Goal: Transaction & Acquisition: Obtain resource

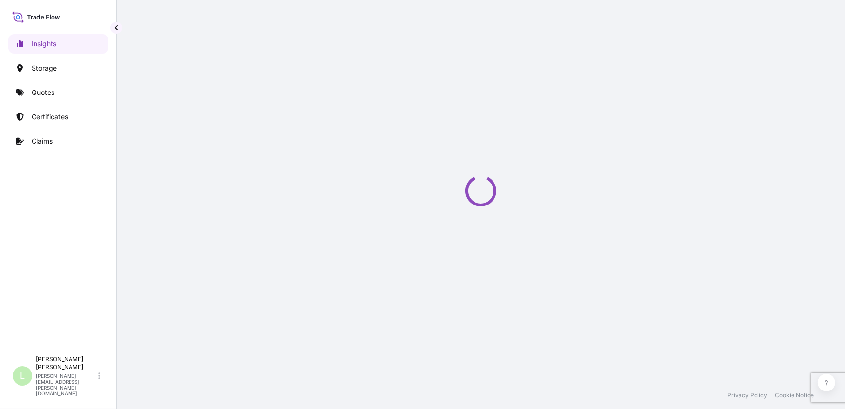
select select "2025"
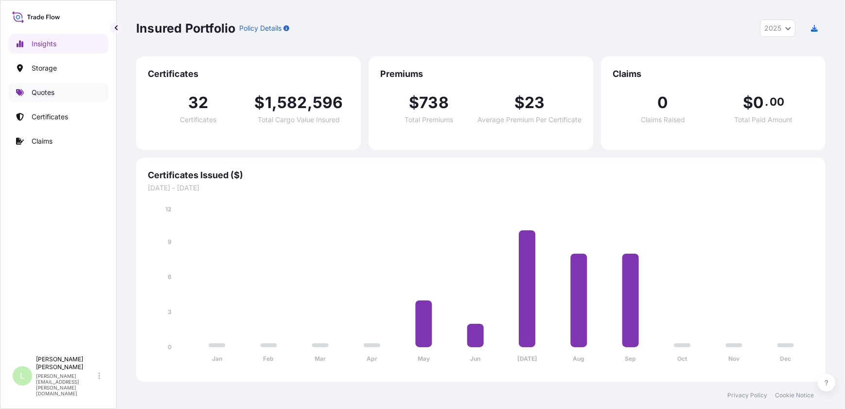
click at [63, 96] on link "Quotes" at bounding box center [58, 92] width 100 height 19
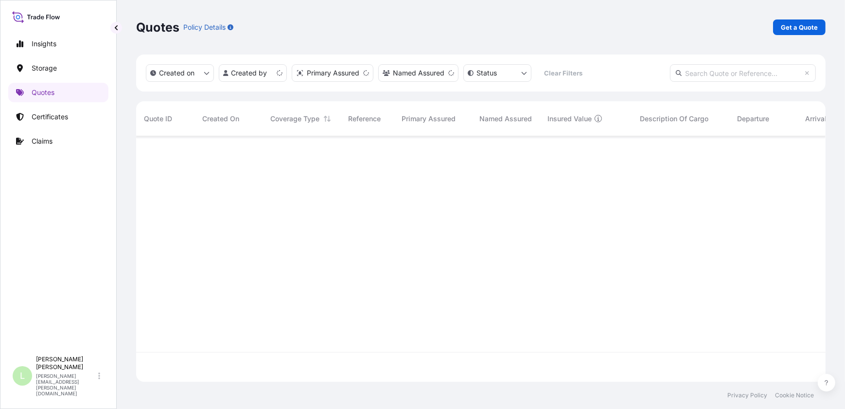
scroll to position [243, 683]
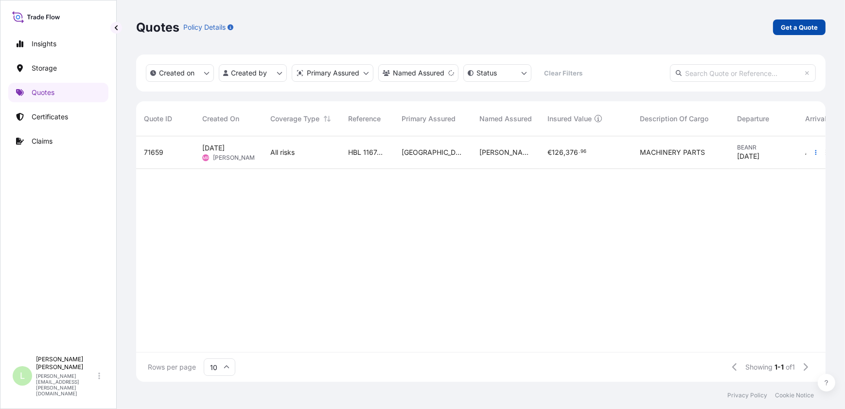
click at [798, 25] on p "Get a Quote" at bounding box center [799, 27] width 37 height 10
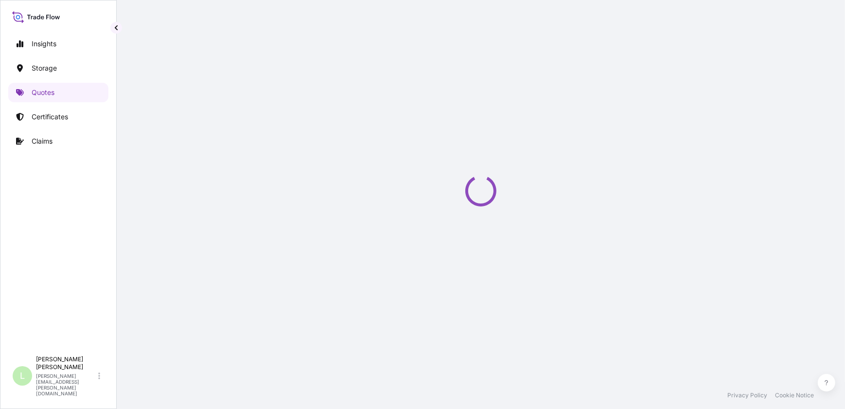
select select "Water"
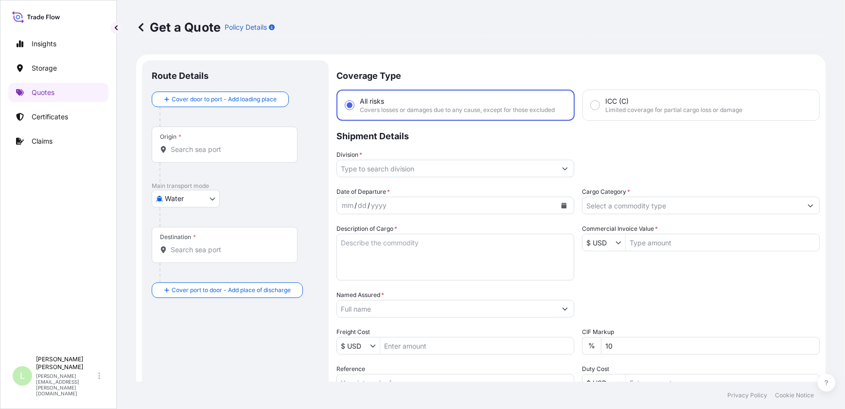
scroll to position [15, 0]
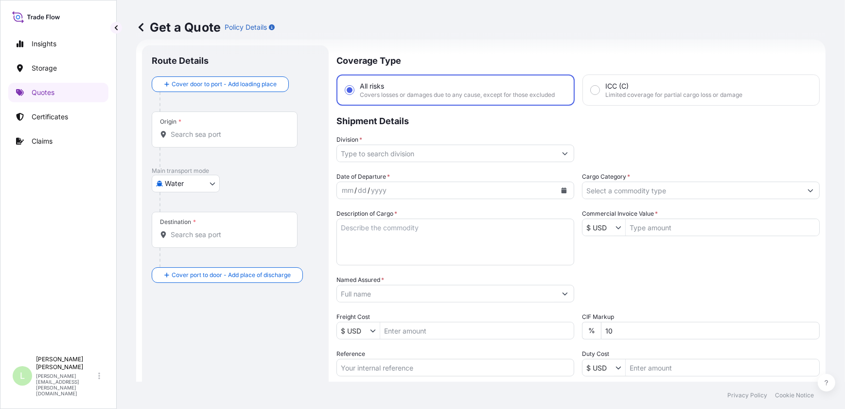
drag, startPoint x: 550, startPoint y: 39, endPoint x: 517, endPoint y: 27, distance: 35.1
click at [517, 27] on div "Get a Quote Policy Details" at bounding box center [481, 27] width 690 height 16
drag, startPoint x: 473, startPoint y: 35, endPoint x: 462, endPoint y: 17, distance: 21.2
click at [462, 17] on div "Get a Quote Policy Details" at bounding box center [481, 27] width 690 height 54
click at [227, 142] on div "Origin *" at bounding box center [225, 129] width 146 height 36
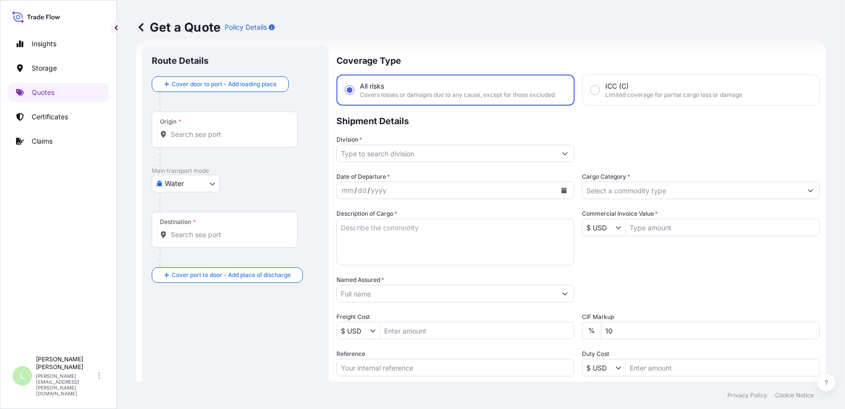
click at [227, 139] on input "Origin *" at bounding box center [228, 134] width 115 height 10
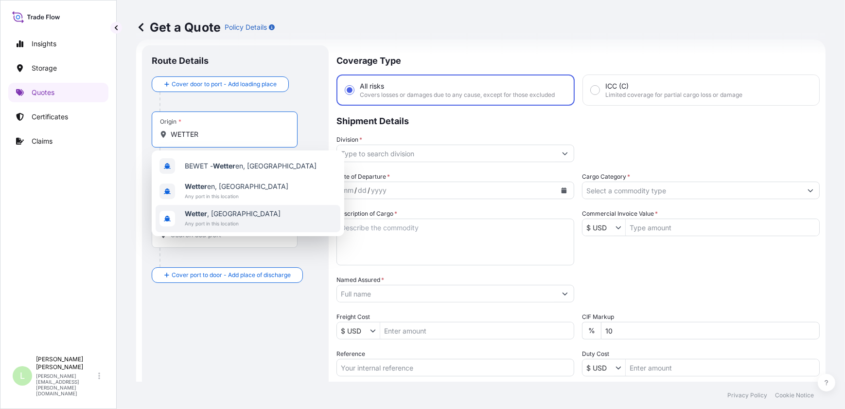
click at [257, 216] on div "Wetter , Germany Any port in this location" at bounding box center [248, 218] width 185 height 27
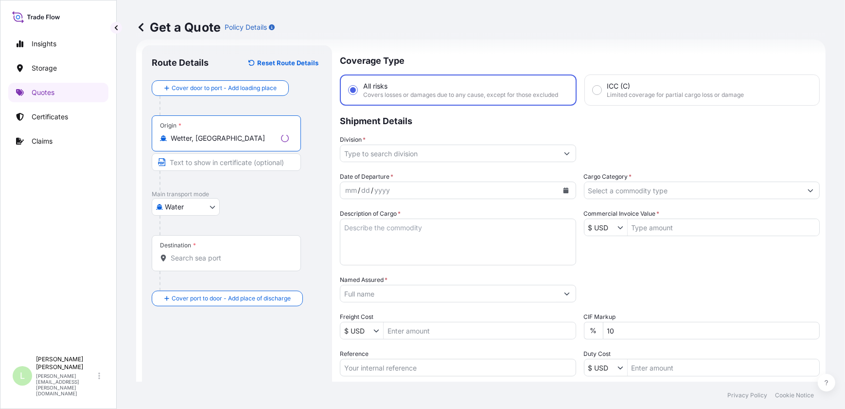
type input "Wetter, Germany"
click at [206, 201] on body "3 options available. Insights Storage Quotes Certificates Claims L Lucas Benite…" at bounding box center [422, 204] width 845 height 409
click at [204, 226] on div "Air" at bounding box center [186, 231] width 60 height 18
select select "Air"
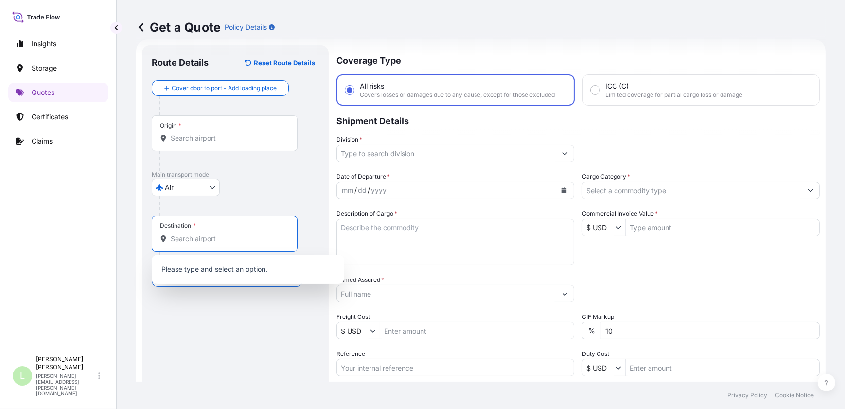
click at [204, 239] on input "Destination *" at bounding box center [228, 238] width 115 height 10
click at [195, 141] on div "Origin *" at bounding box center [225, 133] width 146 height 36
click at [195, 141] on input "Origin *" at bounding box center [228, 138] width 115 height 10
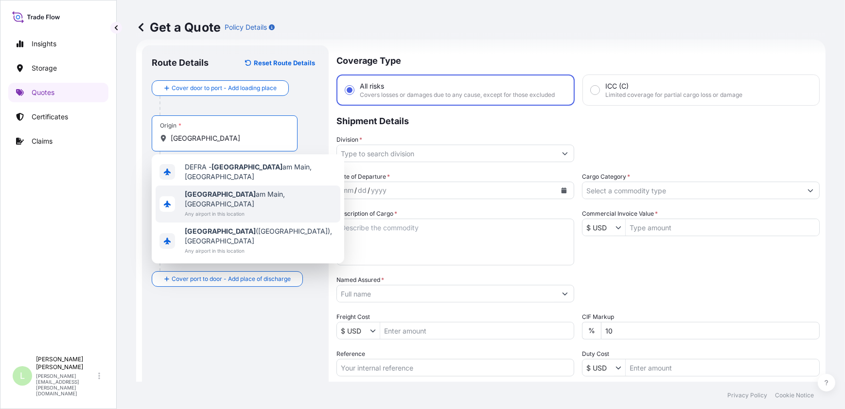
click at [284, 191] on div "Frankfurt am Main, Germany Any airport in this location" at bounding box center [248, 203] width 185 height 37
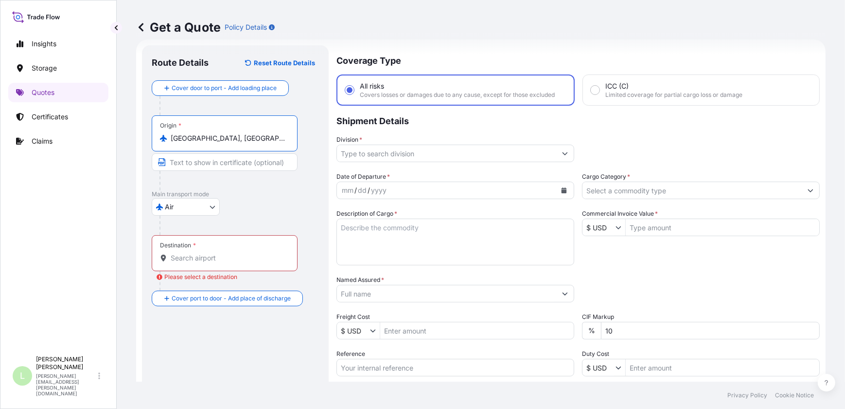
type input "Frankfurt am Main, Germany"
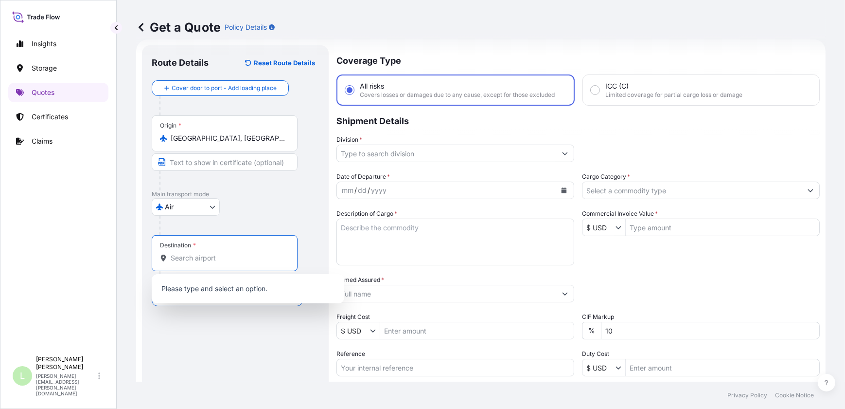
click at [216, 258] on input "Destination * Please select a destination" at bounding box center [228, 258] width 115 height 10
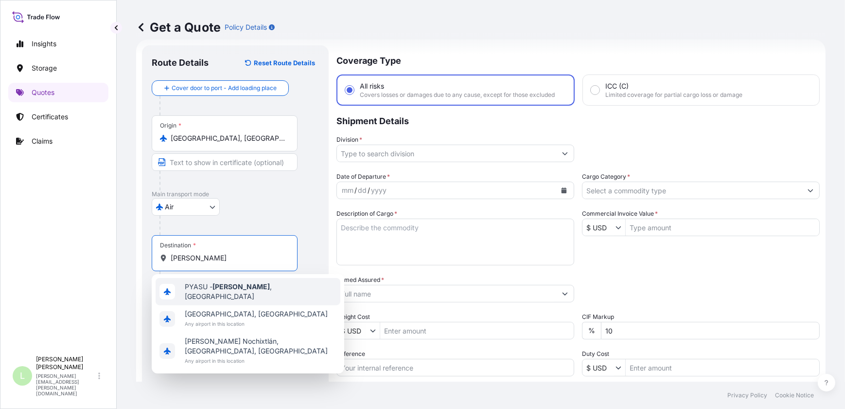
click at [262, 295] on div "PYASU - Asuncion , Paraguay" at bounding box center [248, 291] width 185 height 27
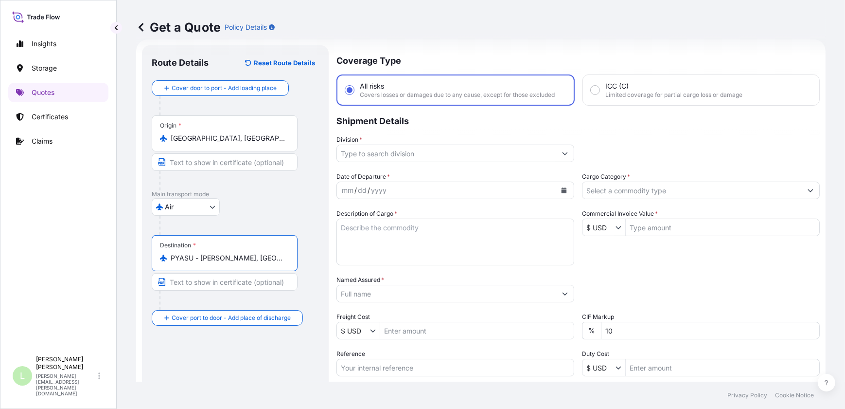
type input "PYASU - Asuncion, Paraguay"
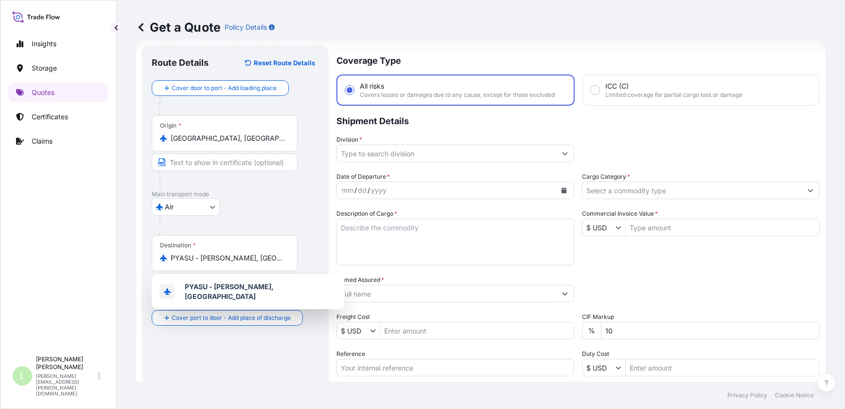
click at [418, 137] on div "Division *" at bounding box center [456, 148] width 238 height 27
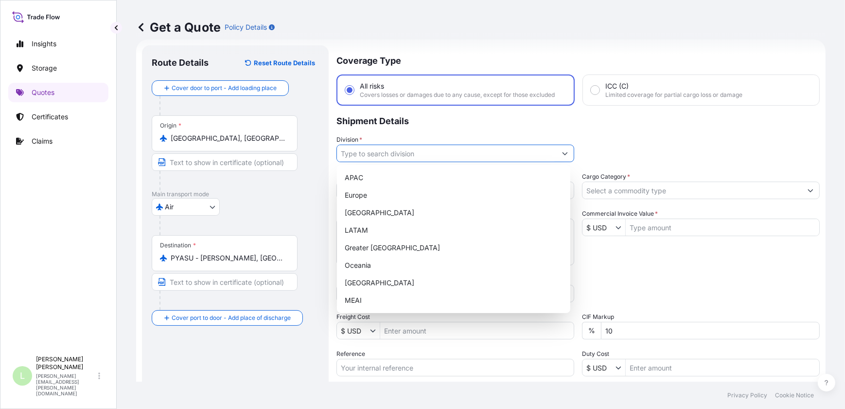
click at [425, 156] on input "Division *" at bounding box center [446, 153] width 219 height 18
click at [392, 233] on div "LATAM" at bounding box center [454, 230] width 226 height 18
type input "LATAM"
drag, startPoint x: 661, startPoint y: 141, endPoint x: 509, endPoint y: 174, distance: 156.4
click at [661, 140] on div "Division * LATAM" at bounding box center [578, 148] width 483 height 27
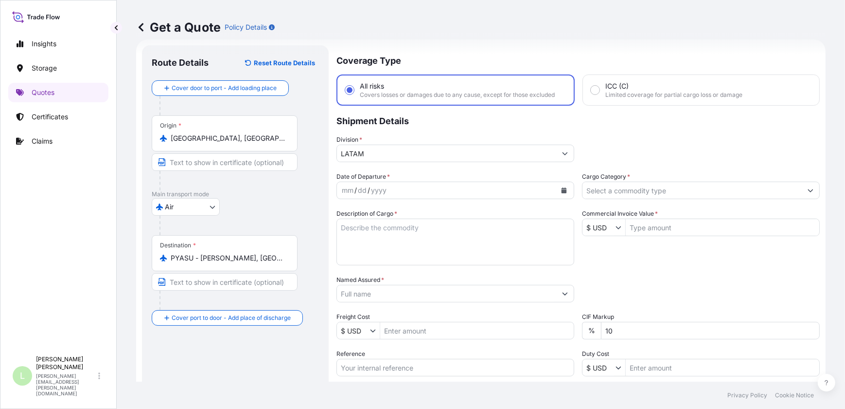
click at [372, 192] on div "yyyy" at bounding box center [379, 190] width 18 height 12
click at [564, 193] on button "Calendar" at bounding box center [564, 190] width 16 height 16
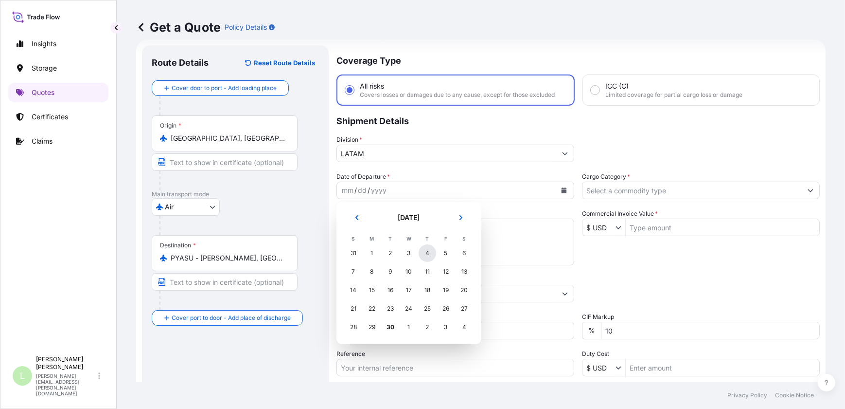
click at [432, 249] on div "4" at bounding box center [428, 253] width 18 height 18
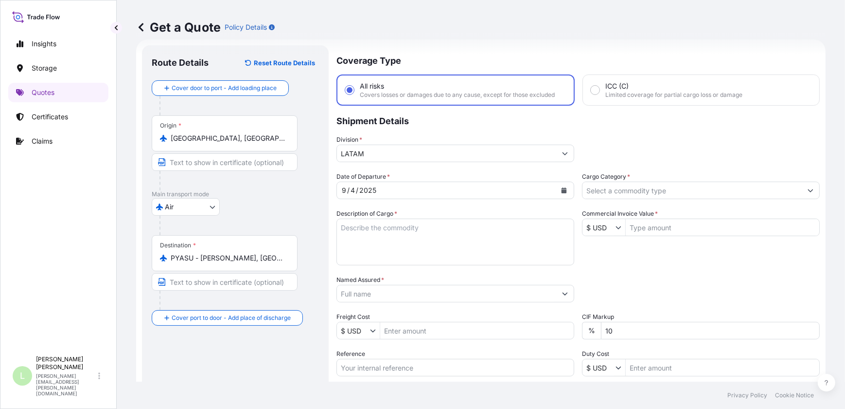
click at [666, 180] on div "Cargo Category *" at bounding box center [701, 185] width 238 height 27
drag, startPoint x: 718, startPoint y: 204, endPoint x: 718, endPoint y: 198, distance: 5.9
click at [717, 204] on div "Date of Departure * 9 / 4 / 2025 Cargo Category * Description of Cargo * Commer…" at bounding box center [578, 292] width 483 height 241
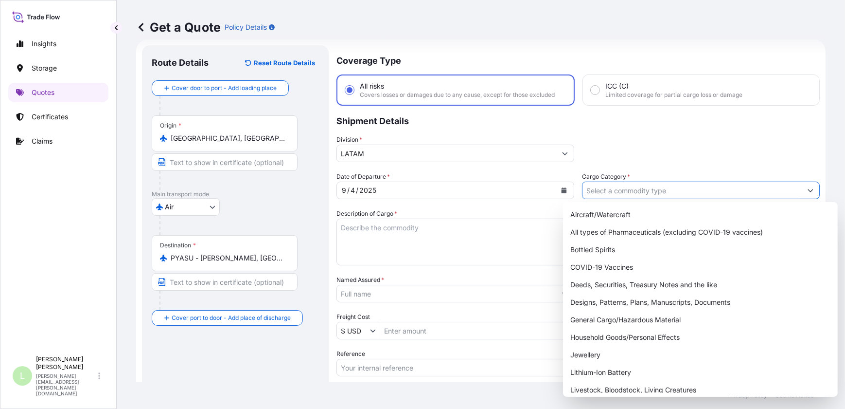
drag, startPoint x: 716, startPoint y: 194, endPoint x: 730, endPoint y: 190, distance: 13.8
click at [718, 194] on input "Cargo Category *" at bounding box center [692, 190] width 219 height 18
click at [681, 321] on div "General Cargo/Hazardous Material" at bounding box center [700, 320] width 267 height 18
type input "General Cargo/Hazardous Material"
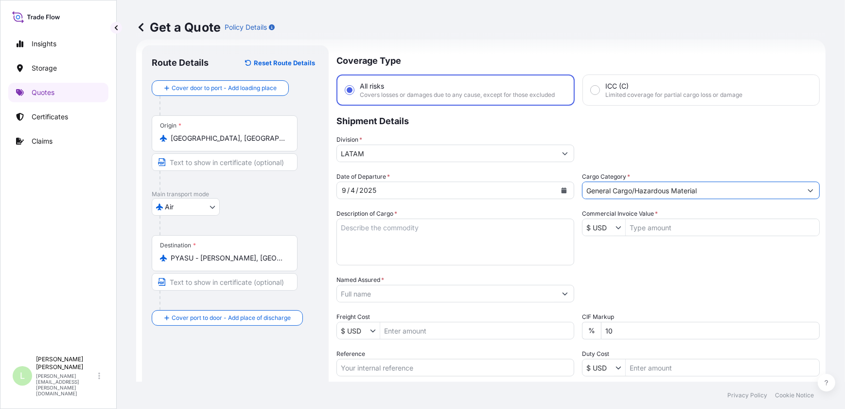
click at [682, 153] on div "Division * LATAM" at bounding box center [578, 148] width 483 height 27
click at [376, 232] on textarea "Description of Cargo *" at bounding box center [456, 241] width 238 height 47
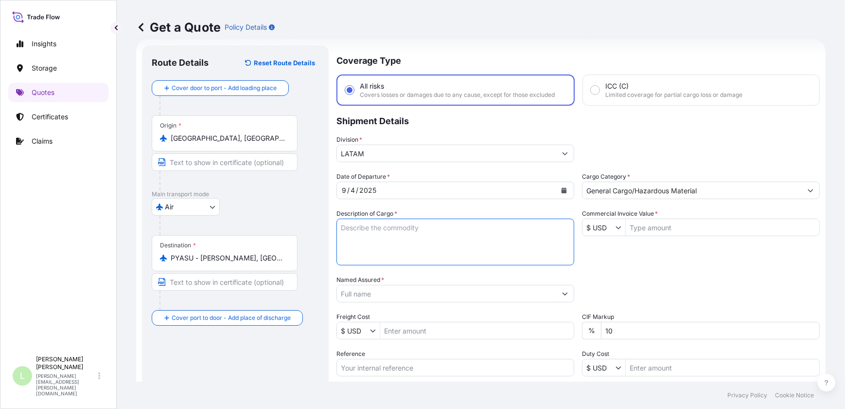
paste textarea "Cable de mando 24x1,5 mm2"
click at [360, 236] on textarea "Cable de mando 24x1,5 mm2" at bounding box center [456, 241] width 238 height 47
click at [465, 234] on textarea "Cable de mando 24x1,5 mm2" at bounding box center [456, 241] width 238 height 47
paste textarea "Kit de protección contra tracción"
type textarea "Cable de mando 24x1,5 mm2 Kit de protección contra tracción"
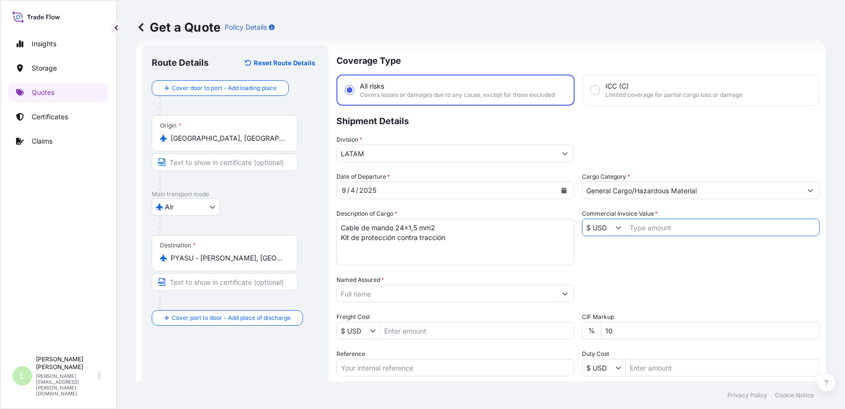
click at [659, 227] on input "Commercial Invoice Value *" at bounding box center [723, 227] width 194 height 18
click at [666, 228] on input "Commercial Invoice Value *" at bounding box center [723, 227] width 194 height 18
type input "282,650"
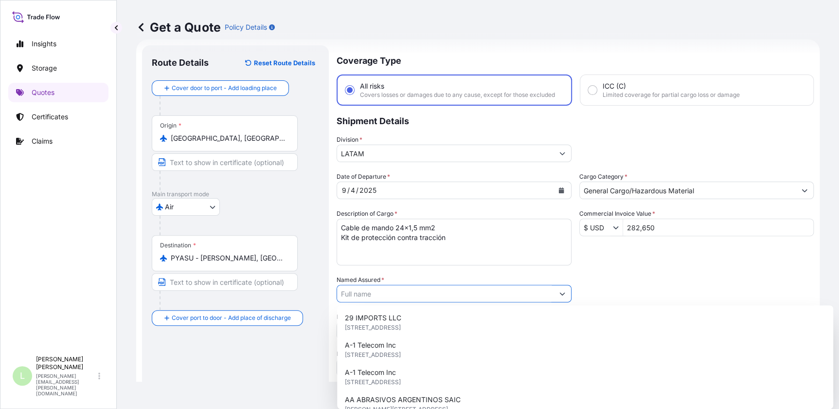
click at [552, 294] on div at bounding box center [454, 294] width 235 height 18
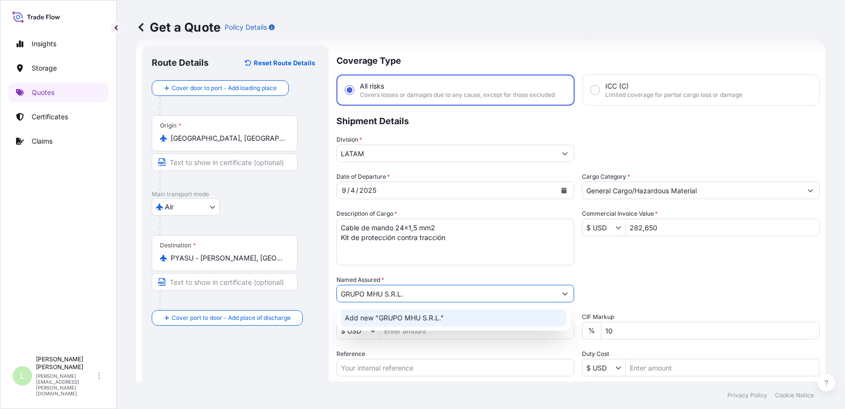
type input "GRUPO MHU S.R.L."
click at [401, 307] on div "Add new "GRUPO MHU S.R.L."" at bounding box center [453, 317] width 233 height 25
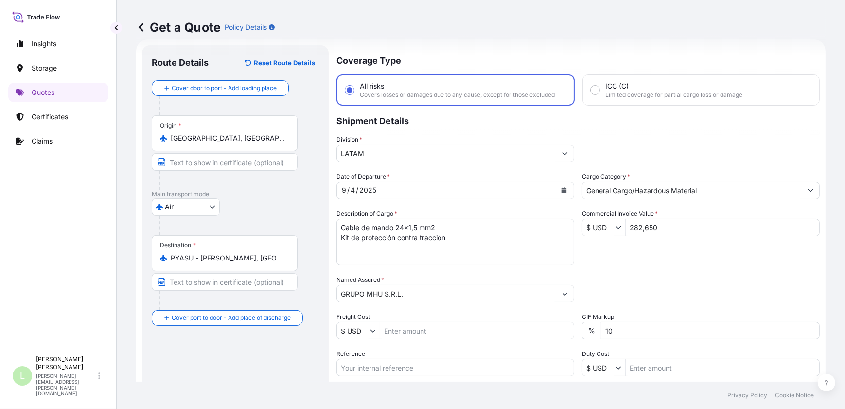
click at [635, 279] on div "Packing Category Type to search a container mode Please select a primary mode o…" at bounding box center [701, 288] width 238 height 27
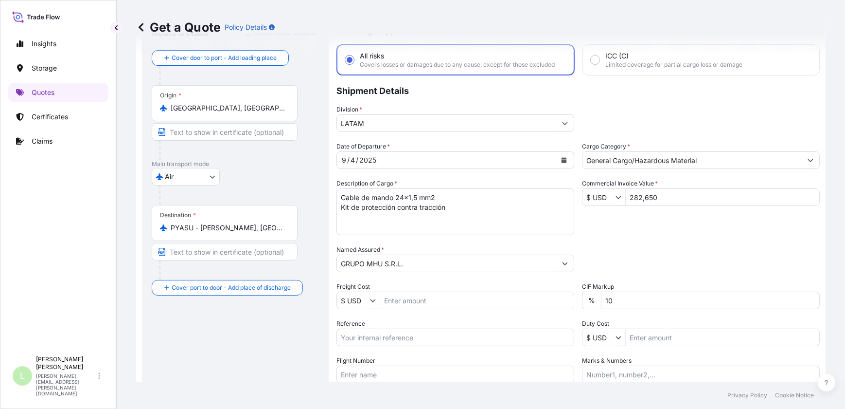
scroll to position [59, 0]
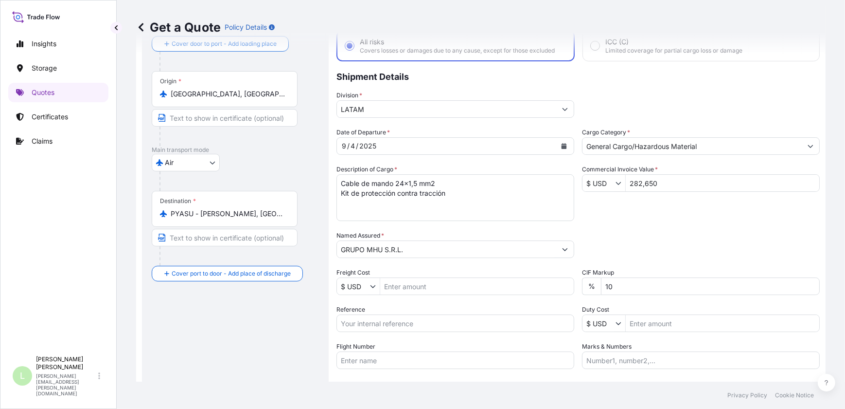
click at [556, 250] on button "Show suggestions" at bounding box center [565, 249] width 18 height 18
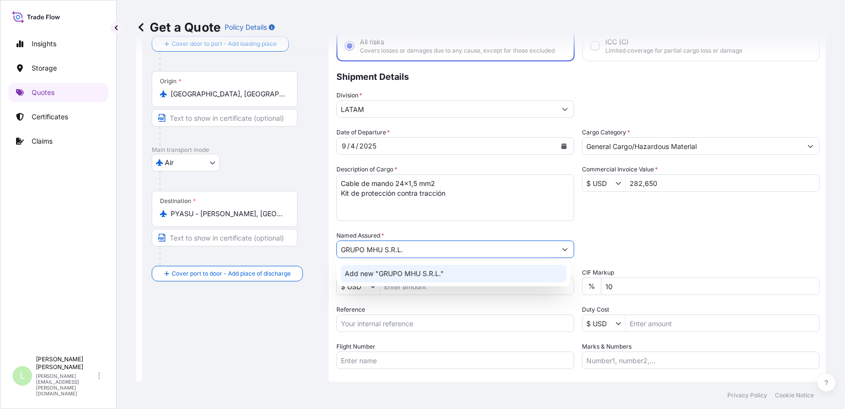
click at [447, 275] on div "Add new "GRUPO MHU S.R.L."" at bounding box center [454, 274] width 226 height 18
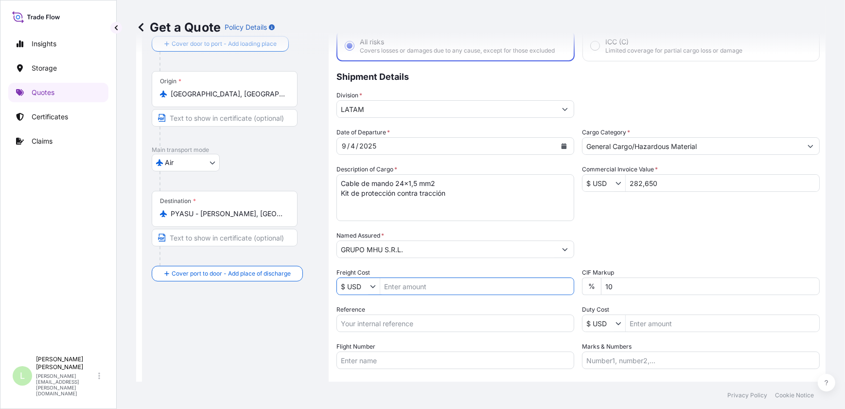
click at [444, 279] on input "Freight Cost" at bounding box center [477, 286] width 194 height 18
type input "760"
click at [398, 322] on input "Reference" at bounding box center [456, 323] width 238 height 18
paste input "AR1001007729"
type input "AR1001007729"
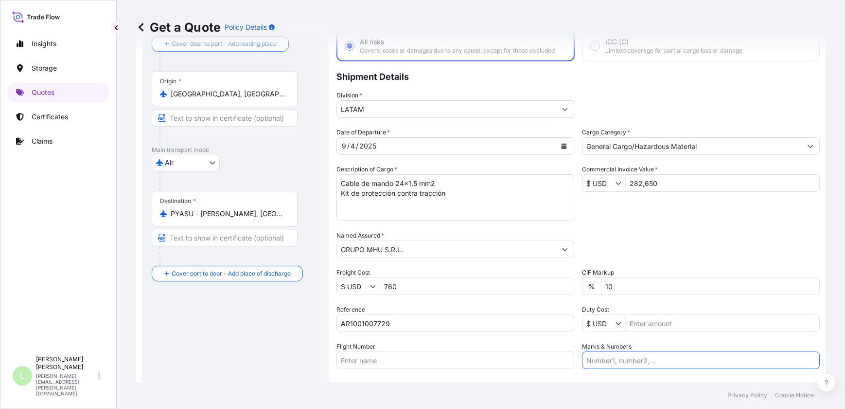
click at [643, 361] on input "Marks & Numbers" at bounding box center [701, 360] width 238 height 18
type input "This clause, commonly required by land carrier, implies that in case of loss, t…"
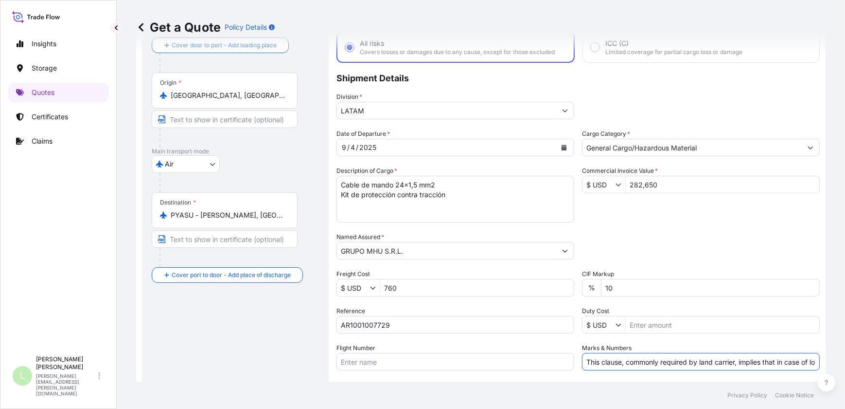
scroll to position [0, 0]
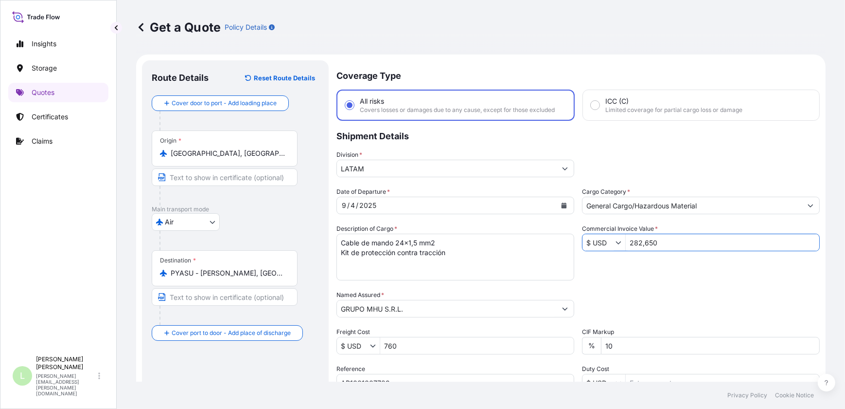
click at [644, 239] on input "282,650" at bounding box center [723, 242] width 194 height 18
type input "2,826.5"
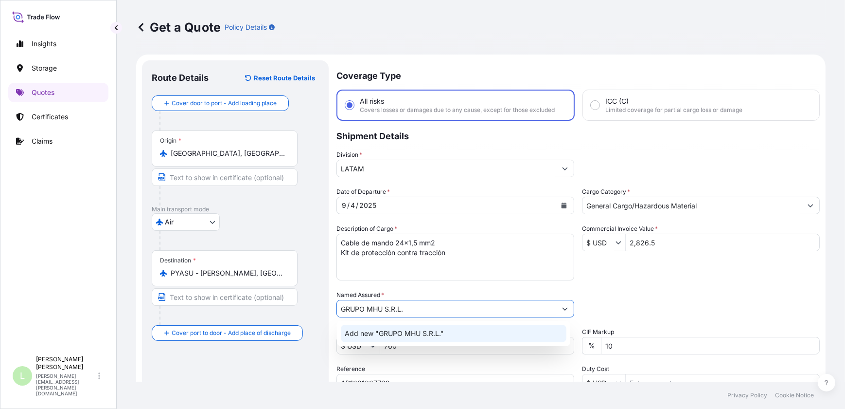
click at [429, 340] on div "Add new "GRUPO MHU S.R.L."" at bounding box center [454, 333] width 226 height 18
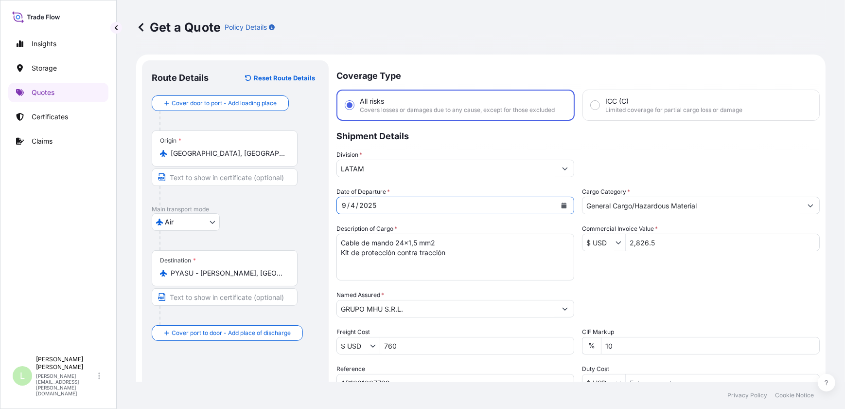
click at [561, 200] on button "Calendar" at bounding box center [564, 205] width 16 height 16
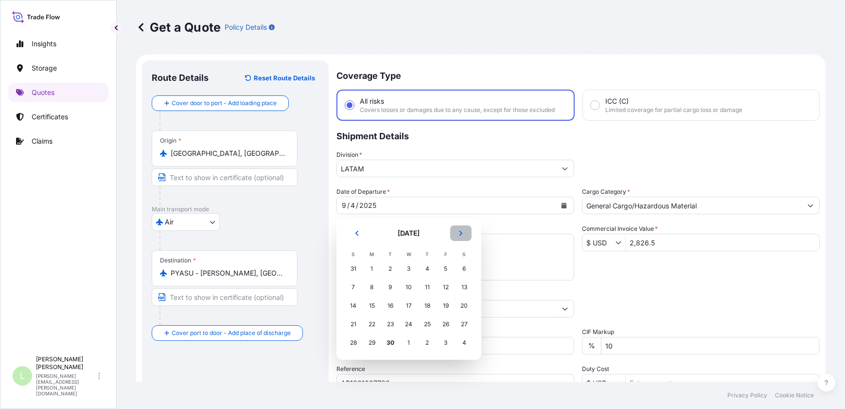
click at [462, 232] on icon "Next" at bounding box center [461, 233] width 6 height 6
click at [463, 270] on div "4" at bounding box center [465, 269] width 18 height 18
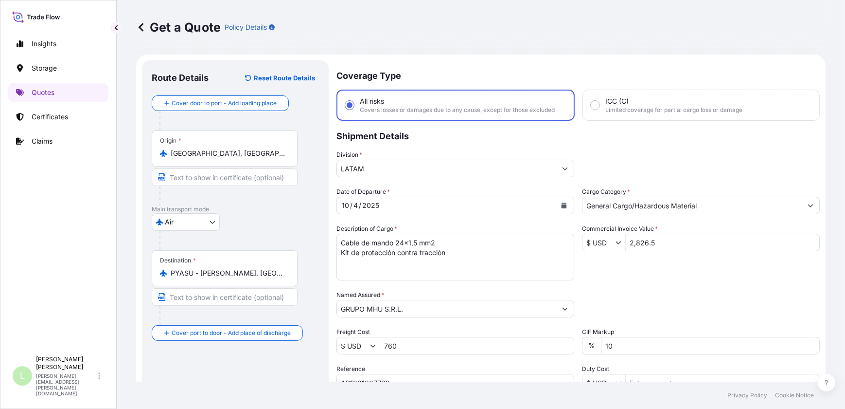
click at [271, 155] on input "Frankfurt am Main, Germany" at bounding box center [228, 153] width 115 height 10
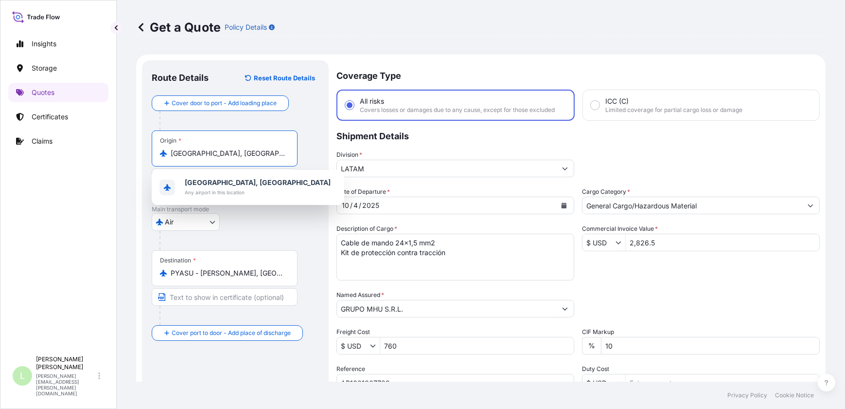
click at [271, 155] on input "Frankfurt am Main, Germany" at bounding box center [228, 153] width 115 height 10
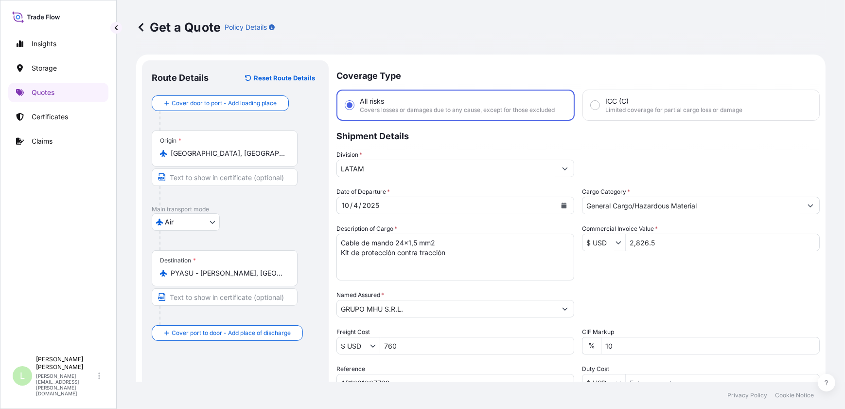
click at [234, 154] on input "Frankfurt am Main, Germany" at bounding box center [228, 153] width 115 height 10
click at [233, 153] on input "Frankfurt am Main, Germany" at bounding box center [228, 153] width 115 height 10
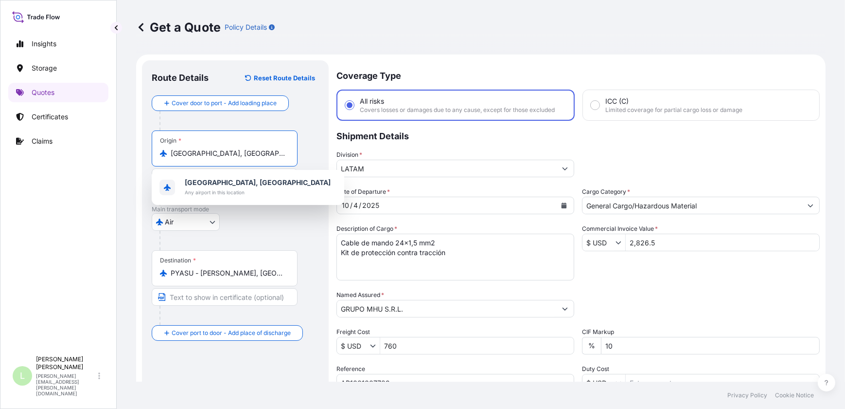
click at [232, 152] on input "Frankfurt am Main, Germany" at bounding box center [228, 153] width 115 height 10
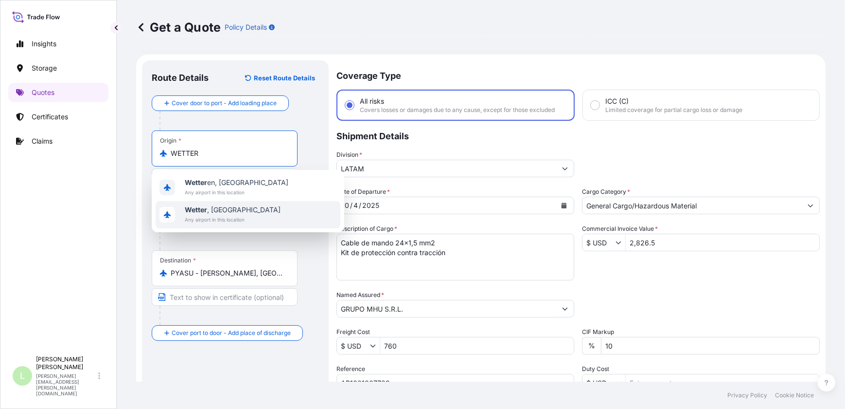
click at [219, 211] on span "Wetter , Germany" at bounding box center [233, 210] width 96 height 10
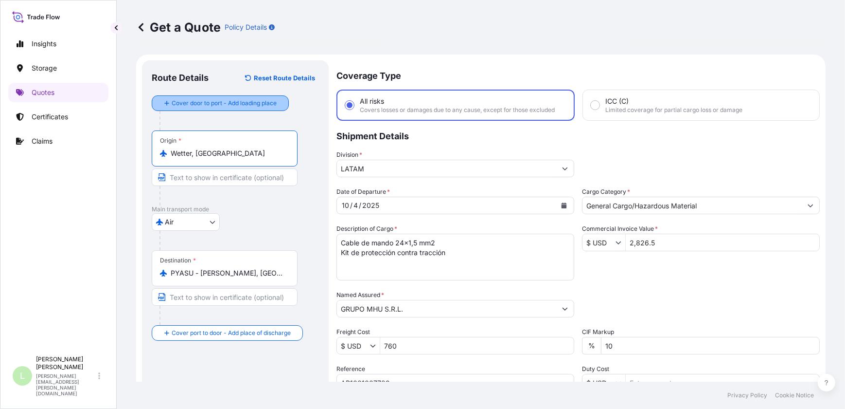
type input "Wetter, Germany"
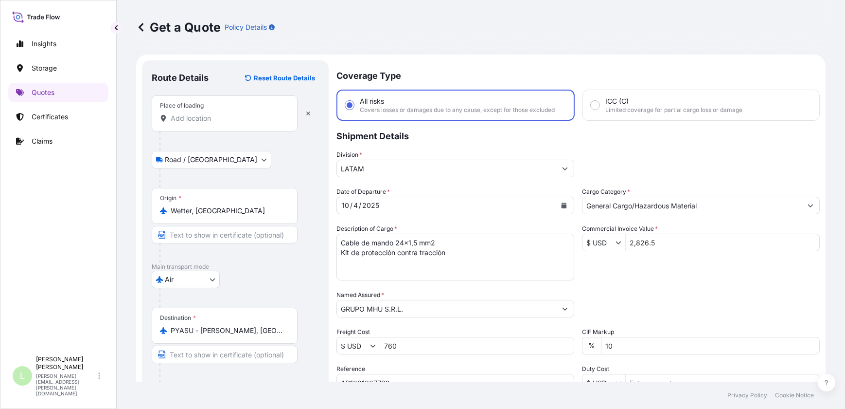
click at [199, 116] on input "Place of loading" at bounding box center [228, 118] width 115 height 10
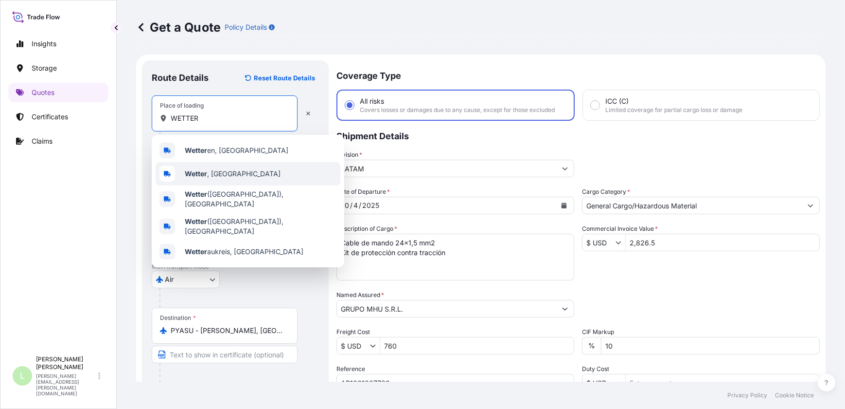
click at [251, 178] on div "Wetter , Germany" at bounding box center [248, 173] width 185 height 23
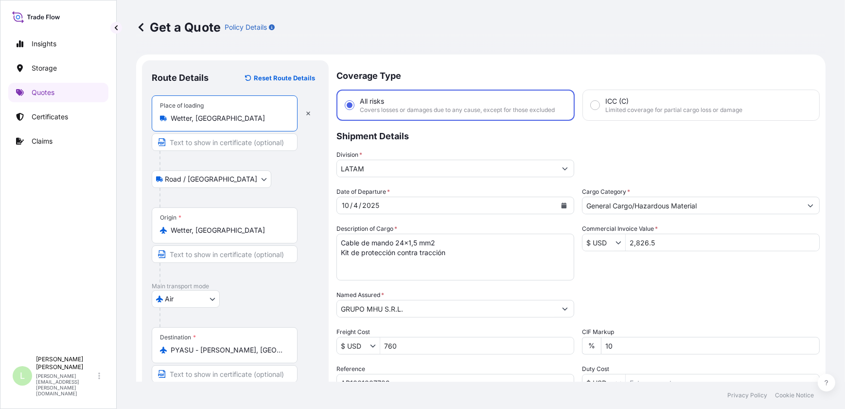
type input "Wetter, Germany"
click at [235, 236] on div "Origin * Wetter, Germany" at bounding box center [225, 225] width 146 height 36
click at [235, 235] on input "Wetter, Germany" at bounding box center [228, 230] width 115 height 10
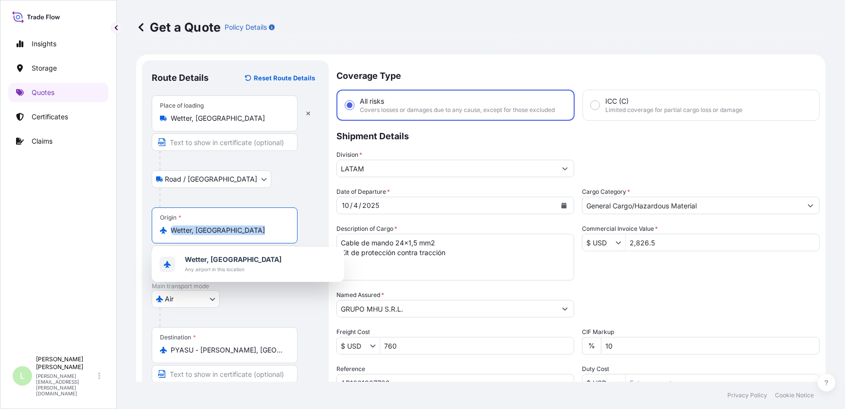
click at [235, 236] on div "Origin * Wetter, Germany" at bounding box center [225, 225] width 146 height 36
click at [235, 235] on input "Wetter, Germany" at bounding box center [228, 230] width 115 height 10
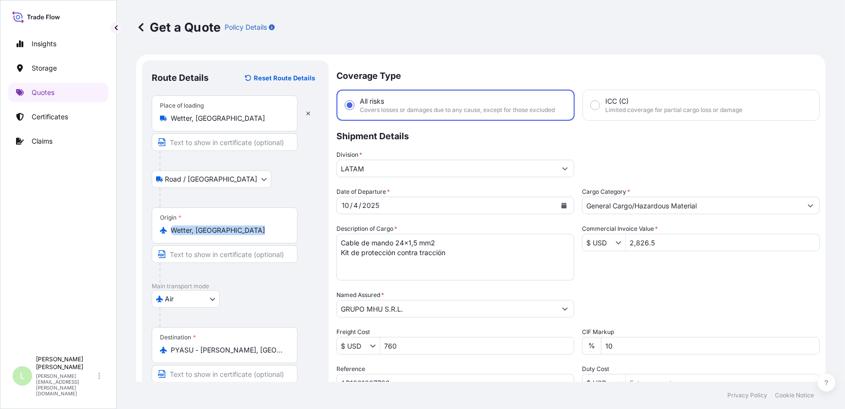
drag, startPoint x: 235, startPoint y: 236, endPoint x: 240, endPoint y: 235, distance: 5.4
click at [240, 235] on div "Origin * Wetter, Germany" at bounding box center [225, 225] width 146 height 36
click at [240, 235] on input "Wetter, Germany" at bounding box center [228, 230] width 115 height 10
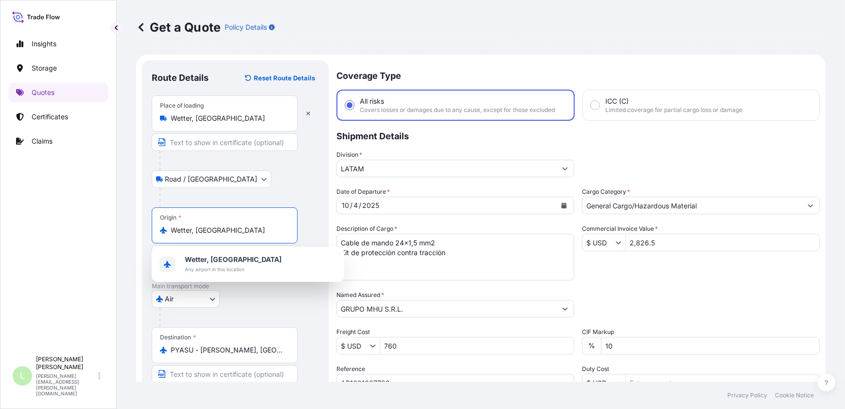
click at [196, 227] on input "Wetter, Germany" at bounding box center [228, 230] width 115 height 10
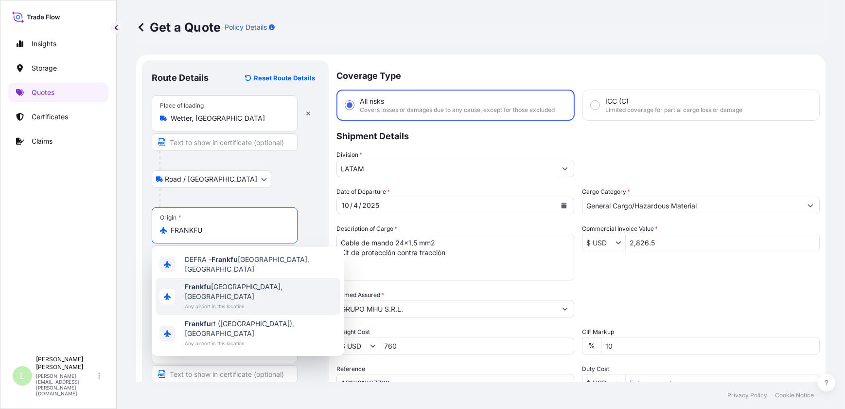
click at [251, 301] on span "Any airport in this location" at bounding box center [261, 306] width 152 height 10
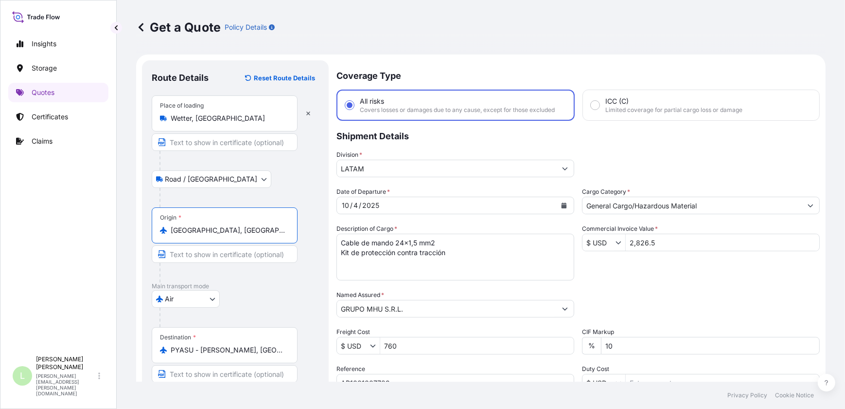
click at [249, 240] on div "Origin * Frankfurt am Main, Germany" at bounding box center [225, 225] width 146 height 36
click at [249, 235] on input "Frankfurt am Main, Germany" at bounding box center [228, 230] width 115 height 10
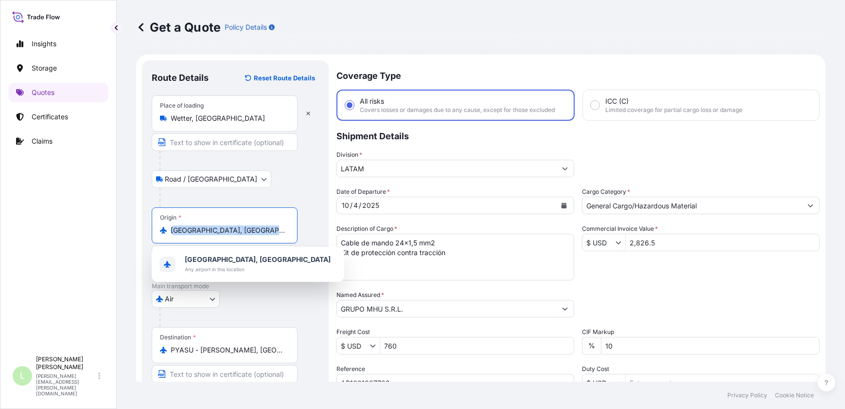
click at [249, 239] on div "Origin * Frankfurt am Main, Germany" at bounding box center [225, 225] width 146 height 36
click at [249, 235] on input "Frankfurt am Main, Germany" at bounding box center [228, 230] width 115 height 10
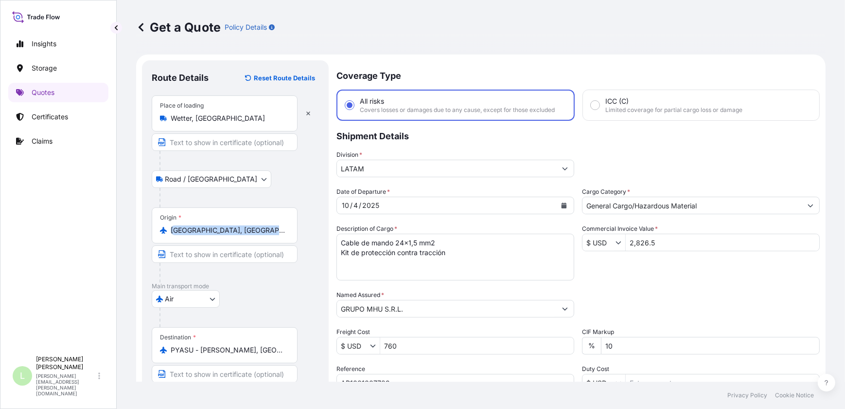
click at [249, 234] on div "Origin * Frankfurt am Main, Germany" at bounding box center [225, 225] width 146 height 36
click at [249, 234] on input "Frankfurt am Main, Germany" at bounding box center [228, 230] width 115 height 10
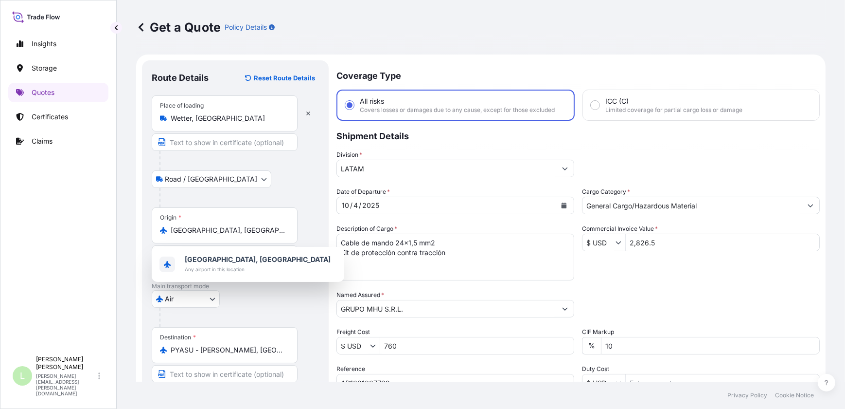
click at [249, 240] on div "Origin * Frankfurt am Main, Germany" at bounding box center [225, 225] width 146 height 36
click at [249, 235] on input "Frankfurt am Main, Germany" at bounding box center [228, 230] width 115 height 10
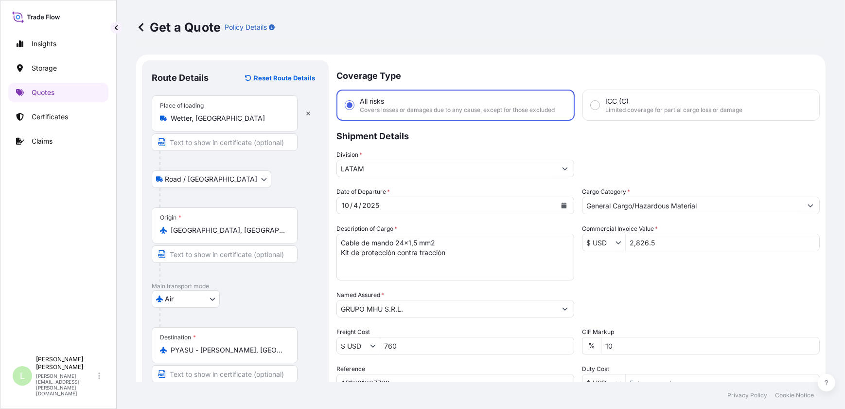
click at [249, 234] on div "Origin * Frankfurt am Main, Germany" at bounding box center [225, 225] width 146 height 36
click at [249, 234] on input "Frankfurt am Main, Germany" at bounding box center [228, 230] width 115 height 10
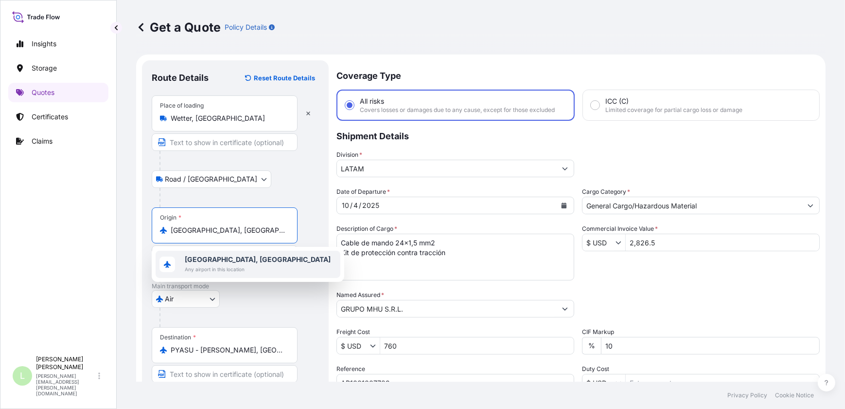
click at [241, 258] on b "Frankfurt am Main, Germany" at bounding box center [258, 259] width 146 height 8
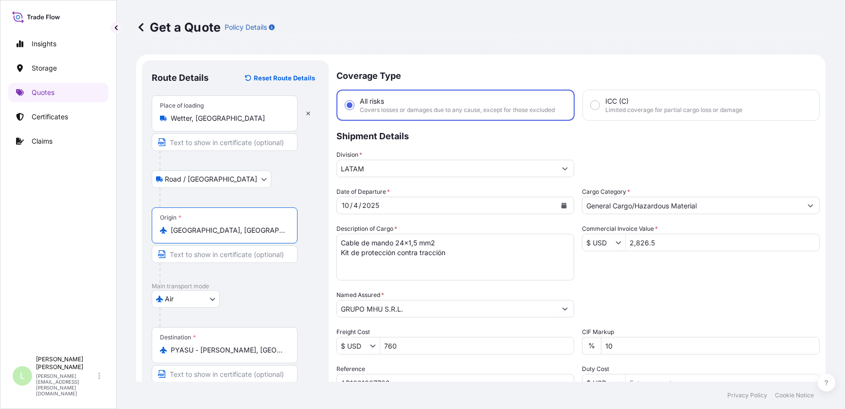
click at [236, 233] on input "Frankfurt am Main, Germany" at bounding box center [228, 230] width 115 height 10
click at [236, 232] on input "Frankfurt am Main, Germany" at bounding box center [228, 230] width 115 height 10
click at [234, 232] on input "Frankfurt am Main, Germany" at bounding box center [228, 230] width 115 height 10
click at [192, 221] on div "Origin * Frankfurt am Main, Germany" at bounding box center [225, 225] width 146 height 36
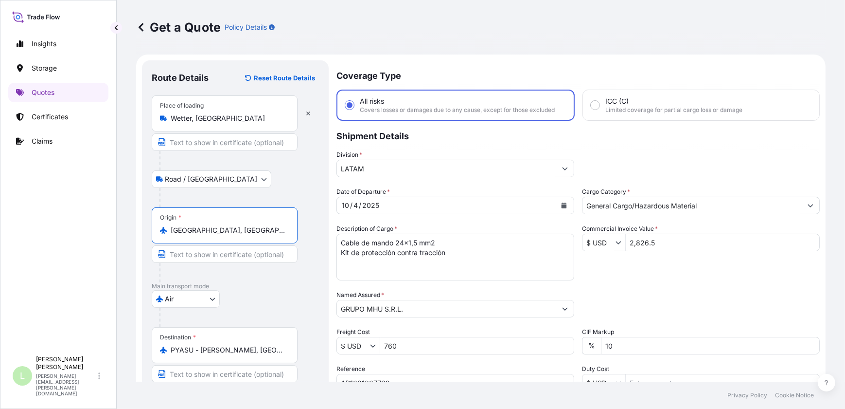
click at [192, 225] on input "Frankfurt am Main, Germany" at bounding box center [228, 230] width 115 height 10
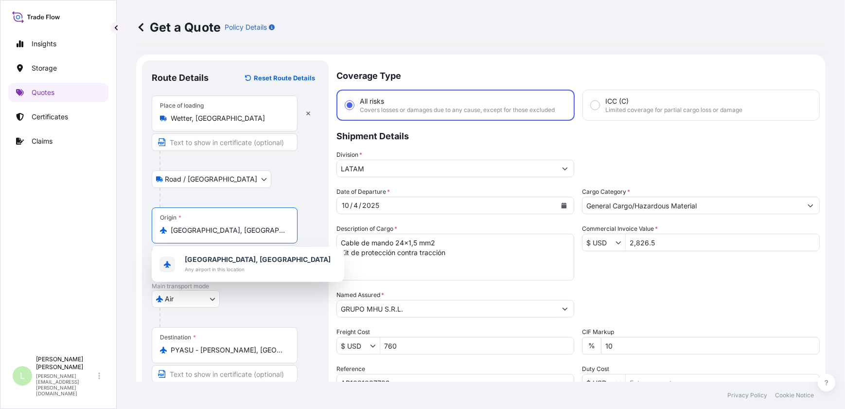
click at [205, 229] on input "Frankfurt am Main, Germany" at bounding box center [228, 230] width 115 height 10
drag, startPoint x: 205, startPoint y: 229, endPoint x: 317, endPoint y: 215, distance: 112.7
click at [316, 216] on div "Origin * Frankfurt am Main, Germany" at bounding box center [235, 244] width 167 height 75
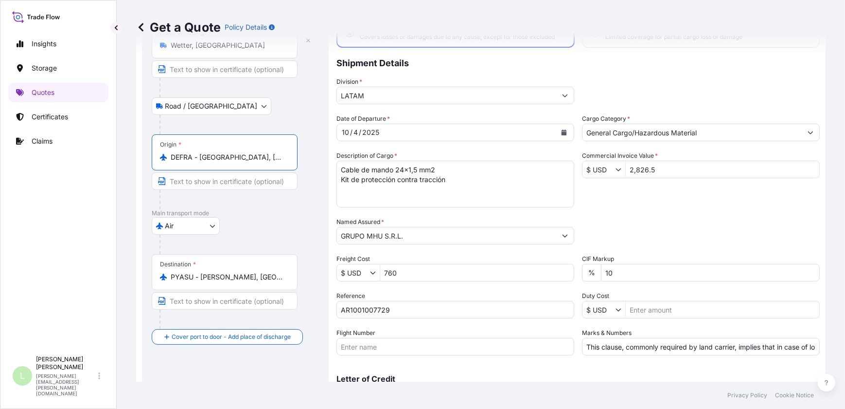
scroll to position [125, 0]
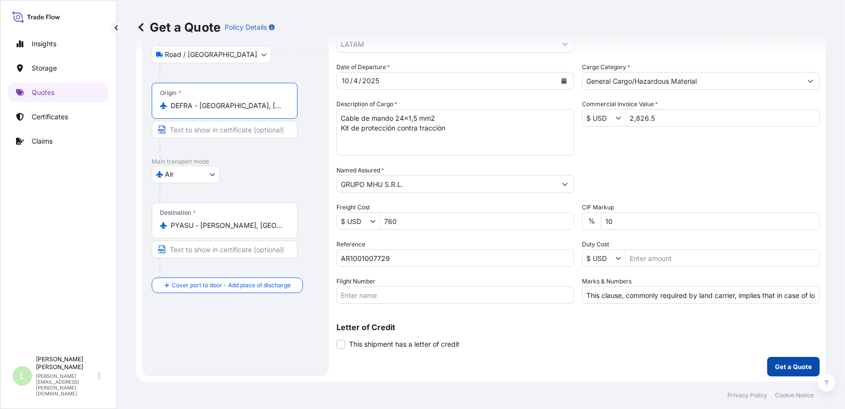
type input "DEFRA - Frankfurt am Main, Germany"
click at [801, 366] on p "Get a Quote" at bounding box center [793, 366] width 37 height 10
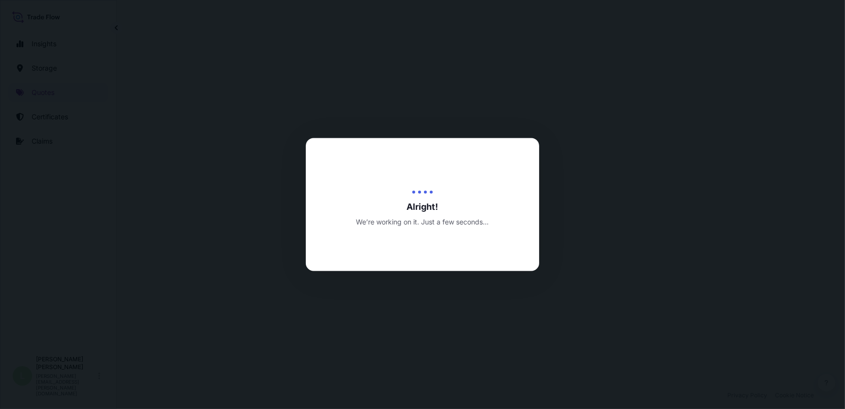
select select "Road / Inland"
select select "Air"
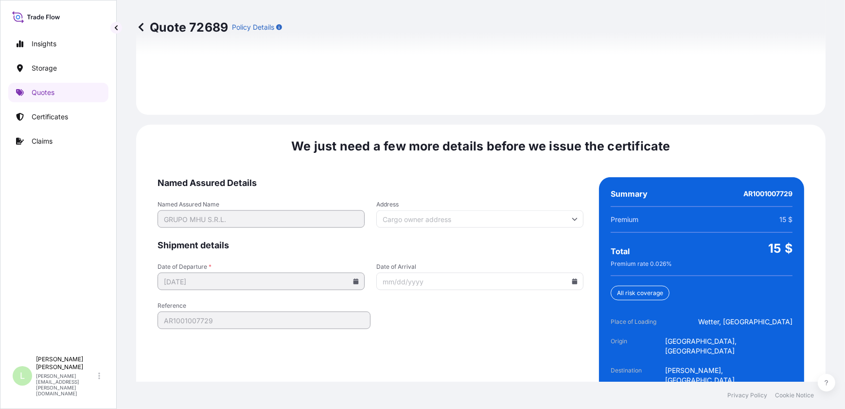
scroll to position [1473, 0]
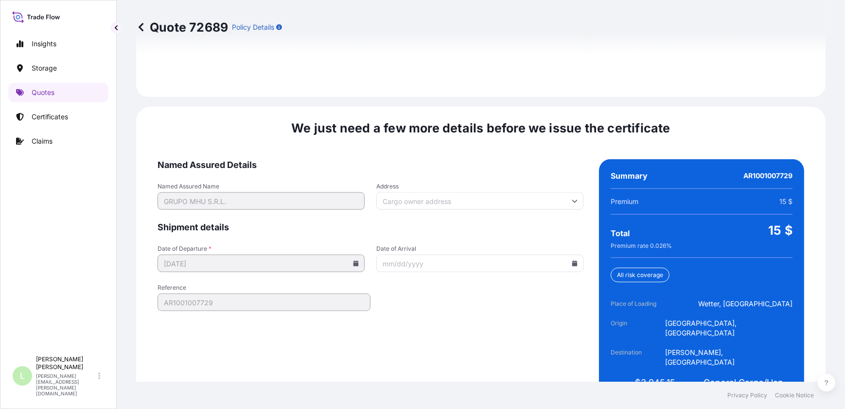
click at [549, 369] on div "We just need a few more details before we issue the certificate Named Assured D…" at bounding box center [481, 264] width 690 height 315
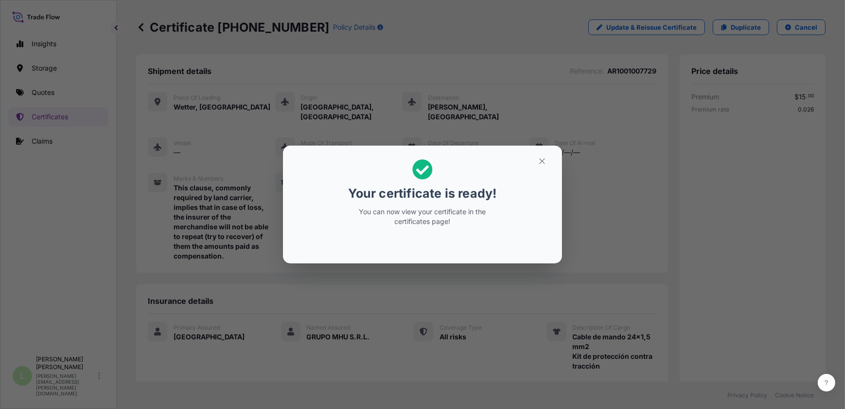
click at [439, 203] on div "Your certificate is ready! You can now view your certificate in the certificate…" at bounding box center [423, 192] width 150 height 79
click at [538, 165] on icon "button" at bounding box center [542, 161] width 9 height 9
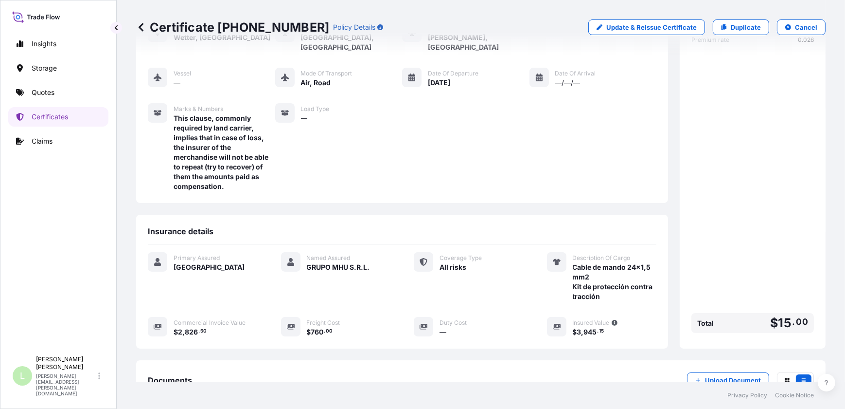
scroll to position [177, 0]
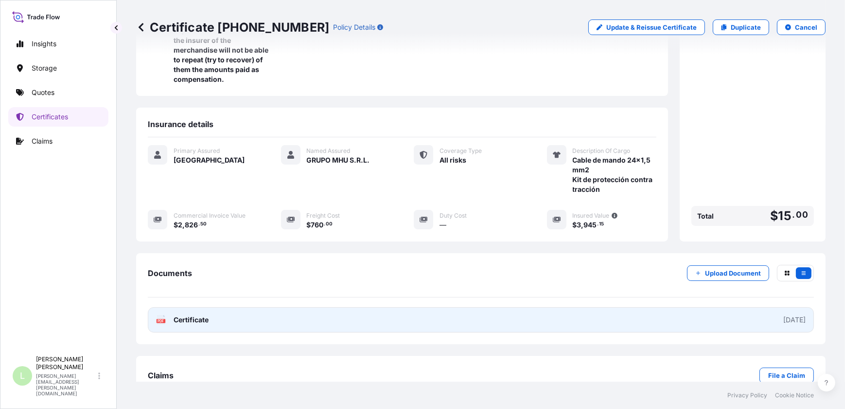
click at [185, 315] on span "Certificate" at bounding box center [191, 320] width 35 height 10
